Goal: Task Accomplishment & Management: Use online tool/utility

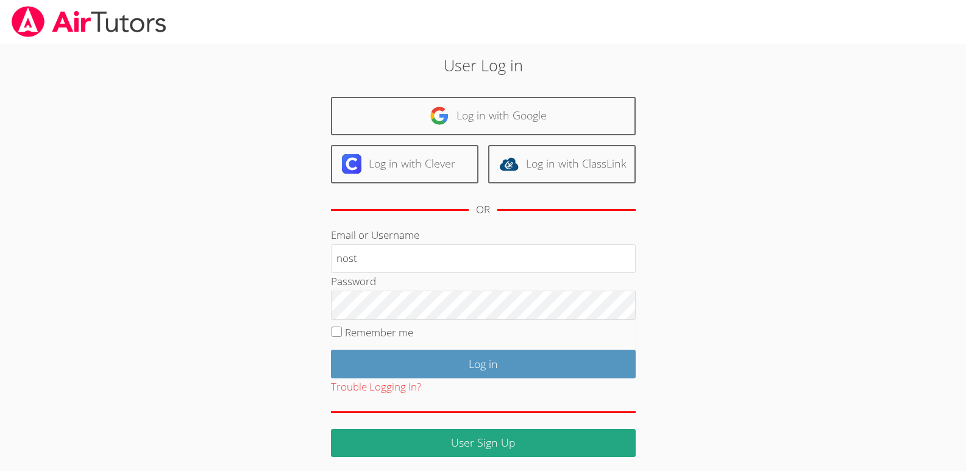
type input "[EMAIL_ADDRESS][DOMAIN_NAME]"
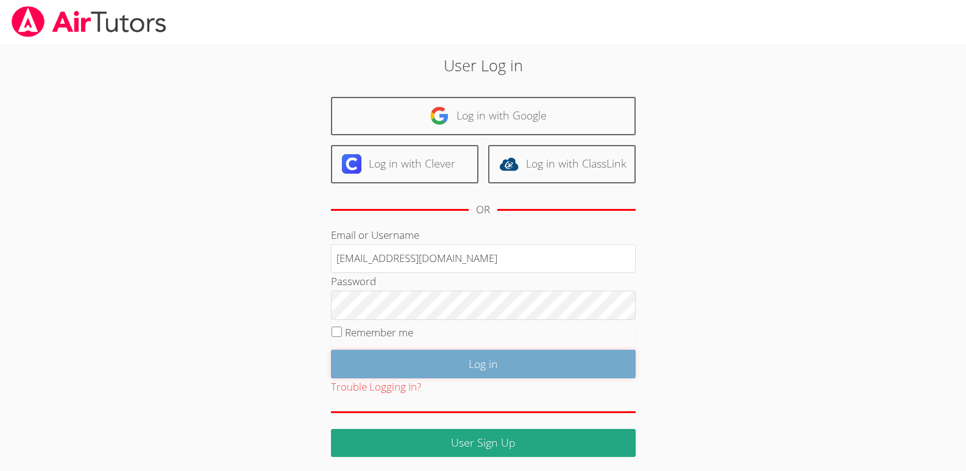
click at [472, 360] on input "Log in" at bounding box center [483, 364] width 305 height 29
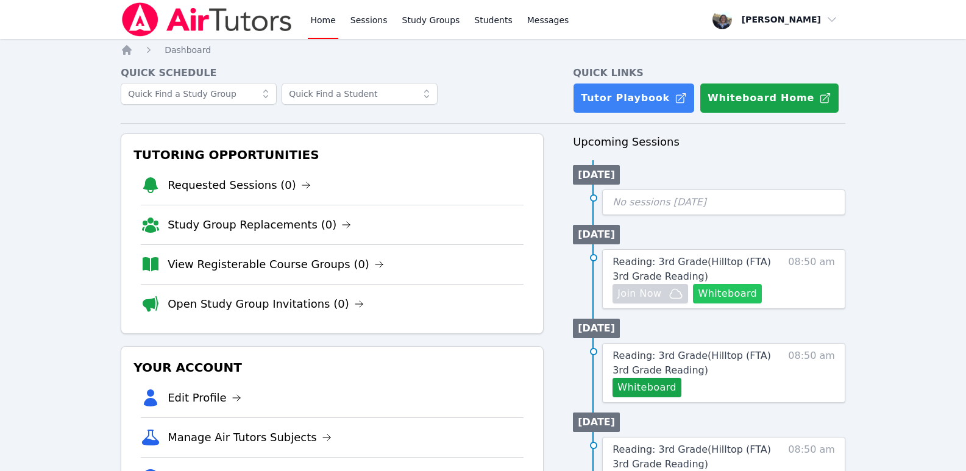
click at [726, 293] on button "Whiteboard" at bounding box center [727, 294] width 69 height 20
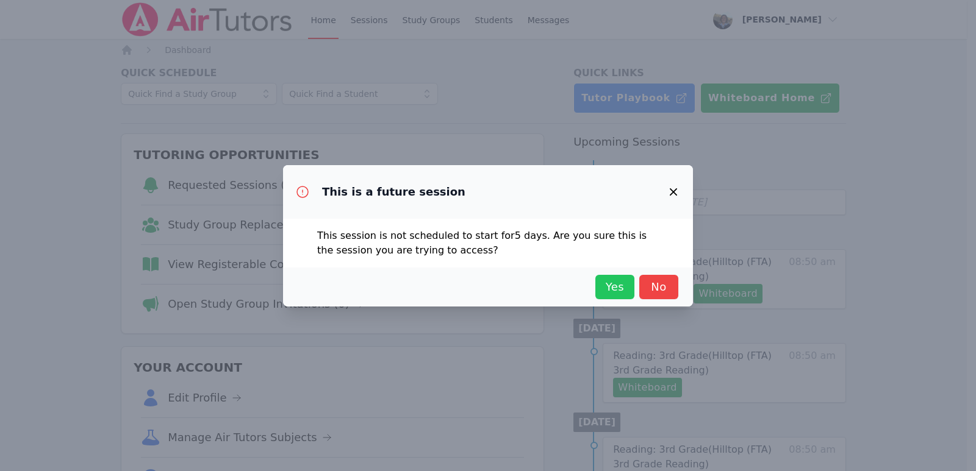
click at [617, 288] on span "Yes" at bounding box center [614, 287] width 27 height 17
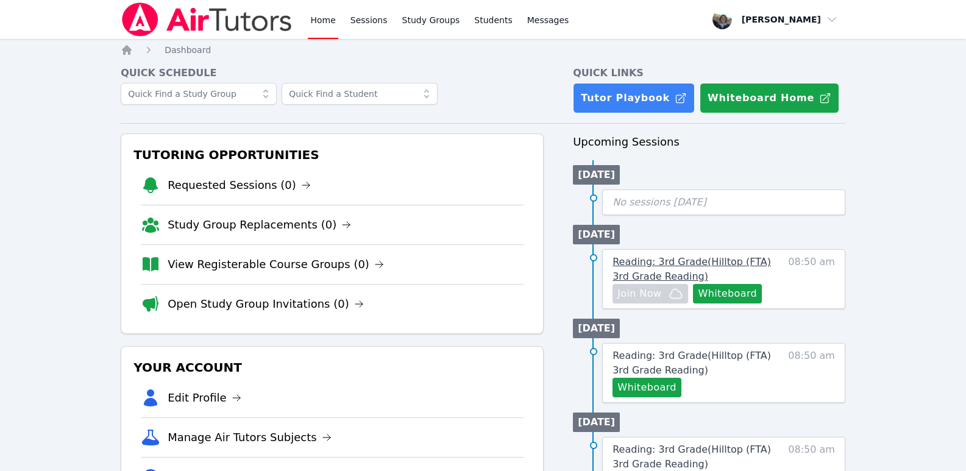
click at [666, 269] on link "Reading: 3rd Grade ( Hilltop (FTA) 3rd Grade Reading )" at bounding box center [696, 269] width 167 height 29
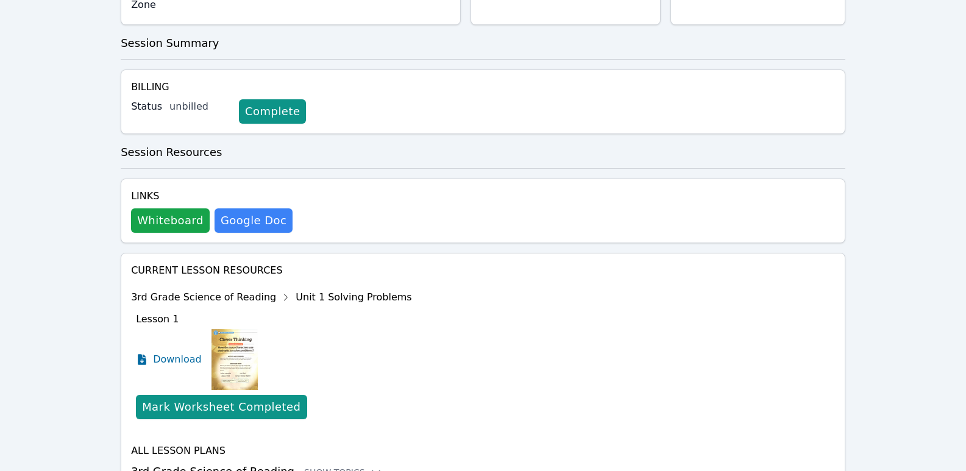
scroll to position [299, 0]
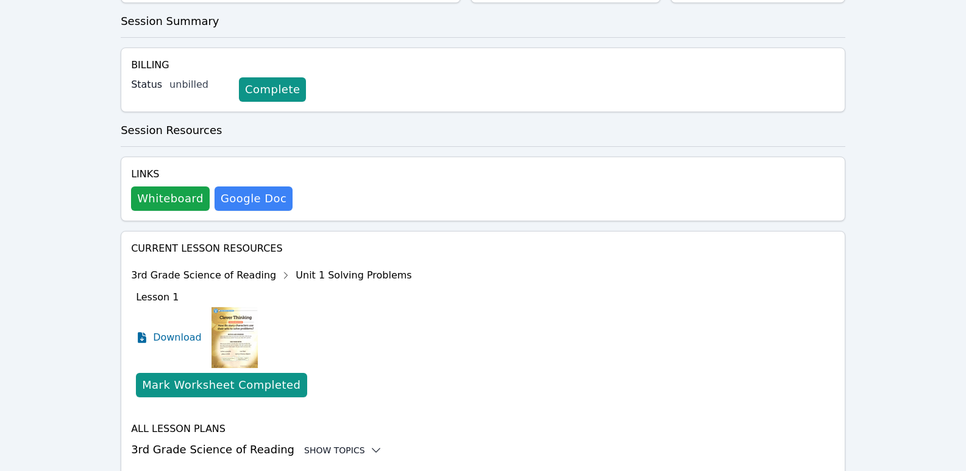
click at [372, 449] on icon at bounding box center [376, 451] width 8 height 4
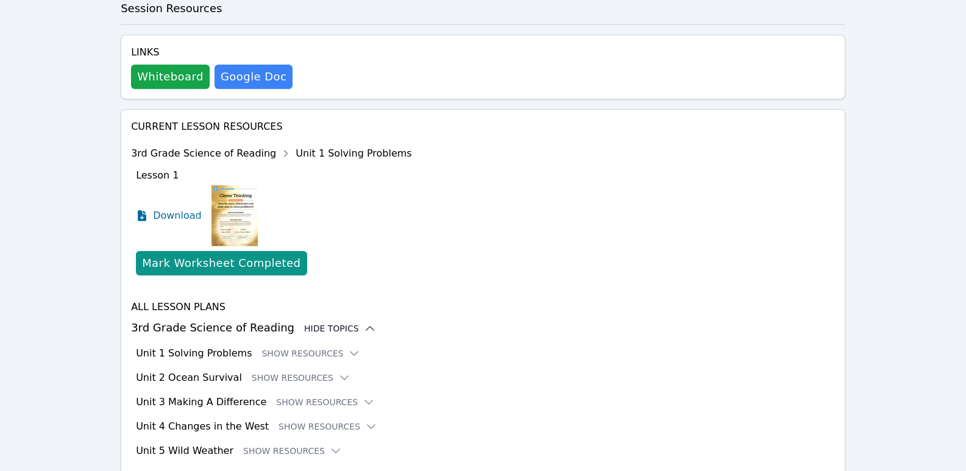
scroll to position [445, 0]
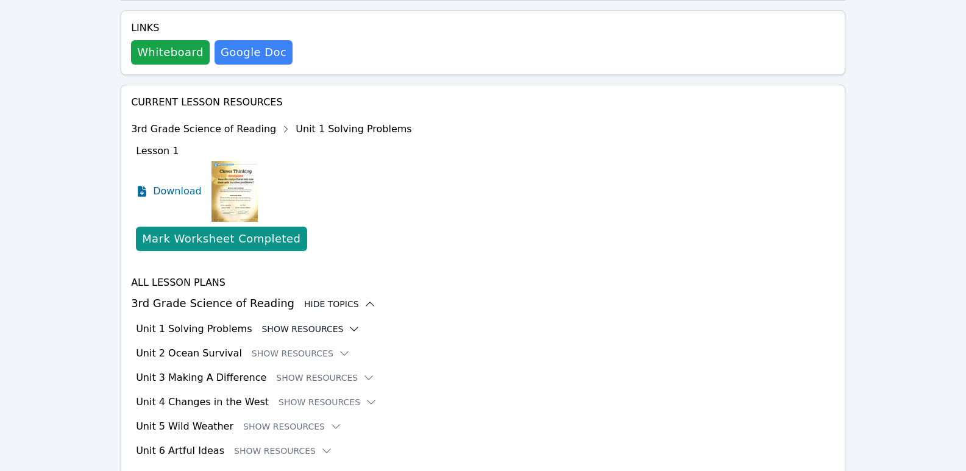
click at [348, 323] on icon at bounding box center [354, 329] width 12 height 12
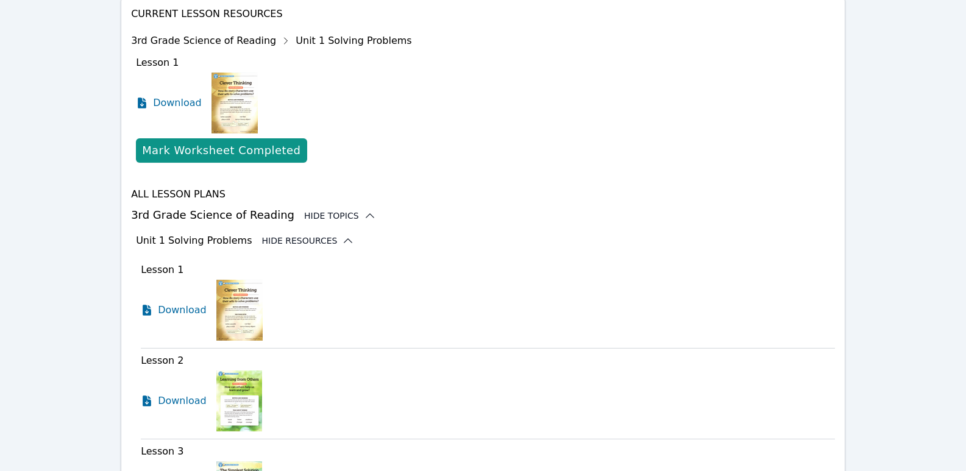
scroll to position [526, 0]
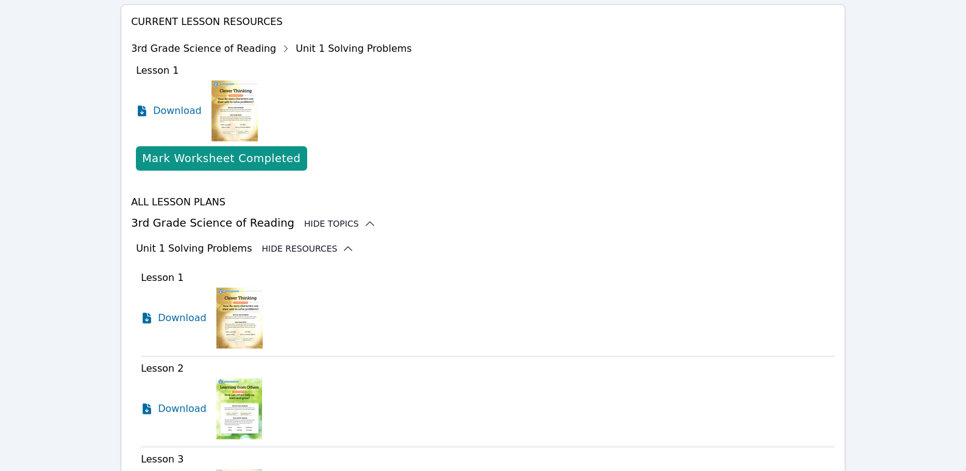
click at [364, 218] on icon at bounding box center [370, 224] width 12 height 12
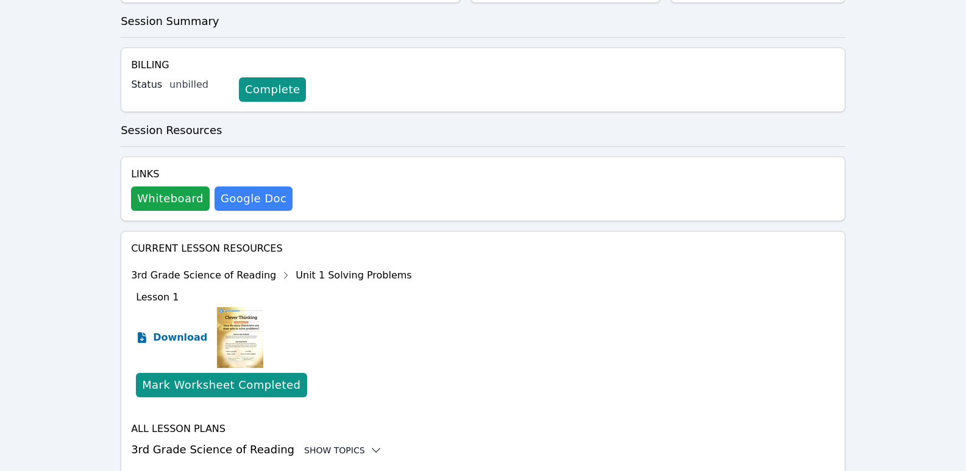
click at [141, 332] on icon at bounding box center [142, 337] width 9 height 11
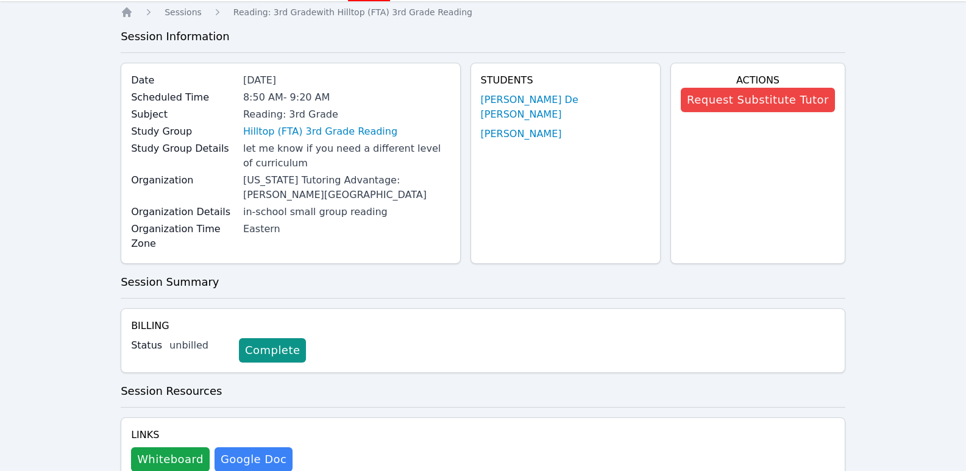
scroll to position [0, 0]
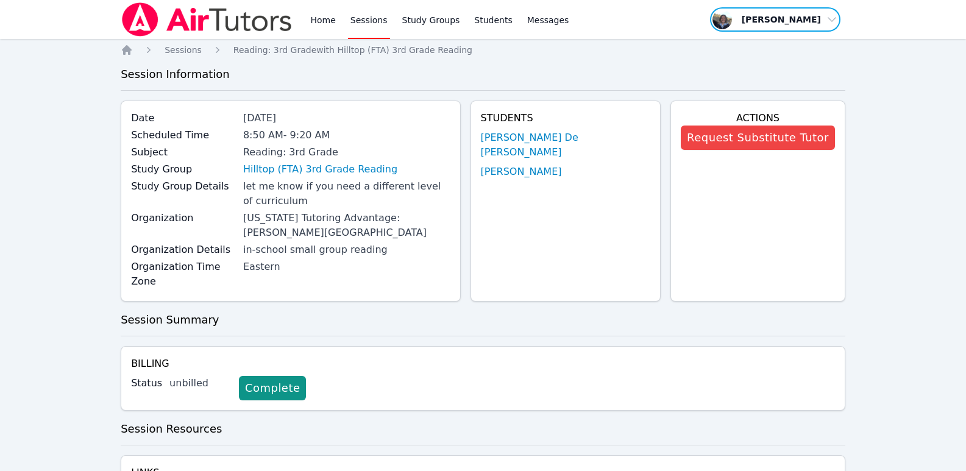
click at [832, 19] on span "button" at bounding box center [775, 19] width 133 height 27
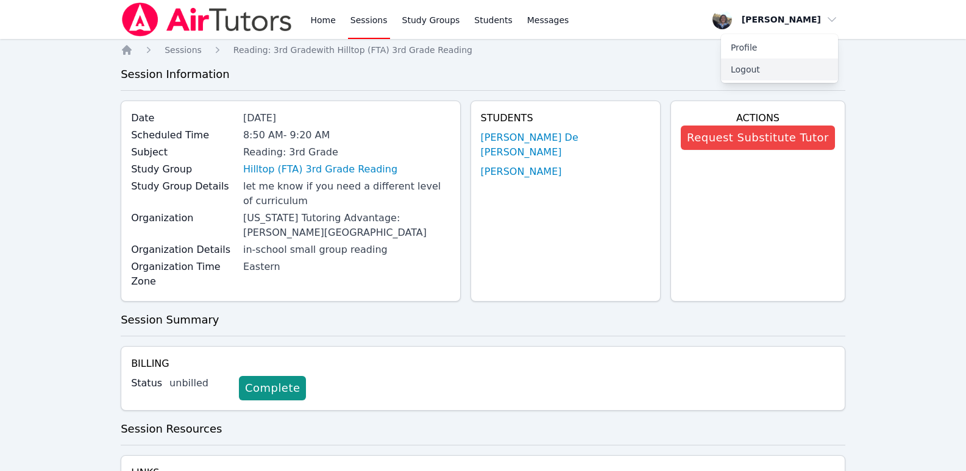
click at [747, 71] on button "Logout" at bounding box center [779, 70] width 117 height 22
